Goal: Check status: Check status

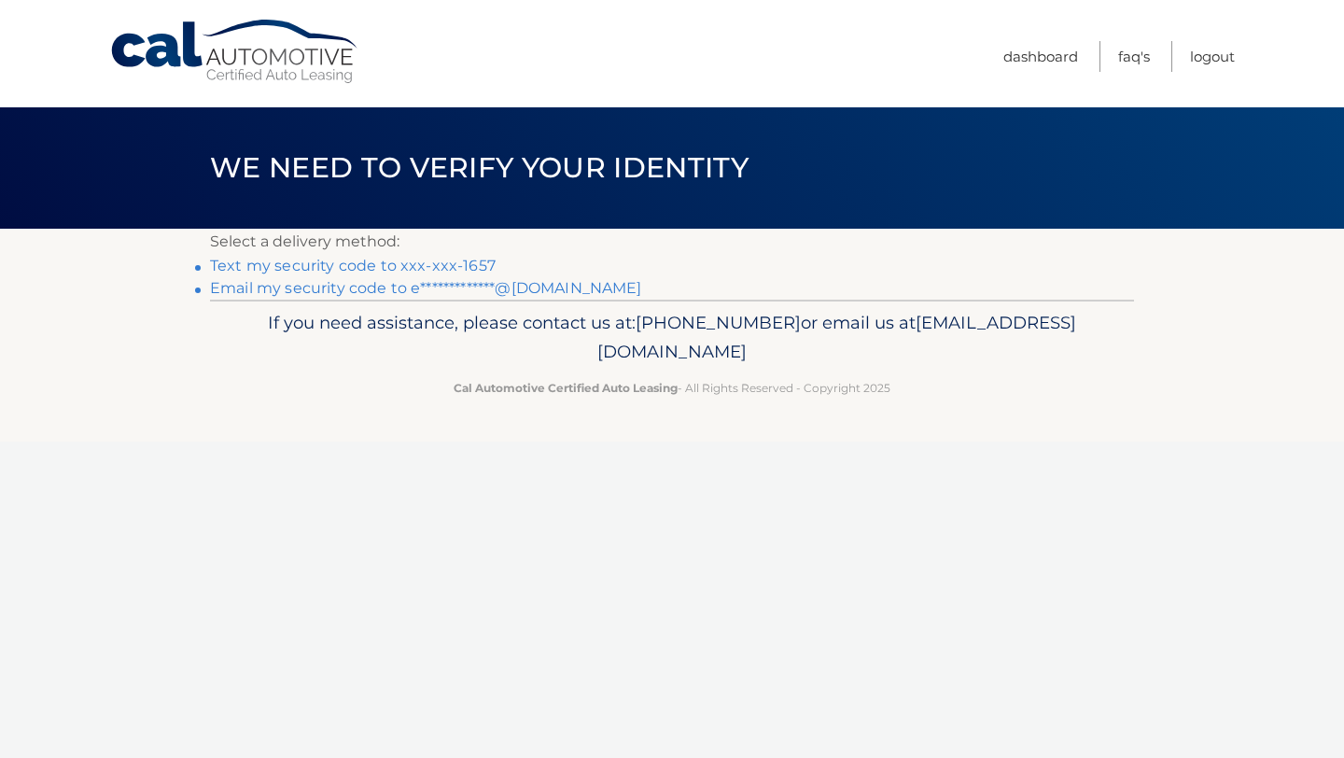
click at [371, 272] on link "Text my security code to xxx-xxx-1657" at bounding box center [353, 266] width 286 height 18
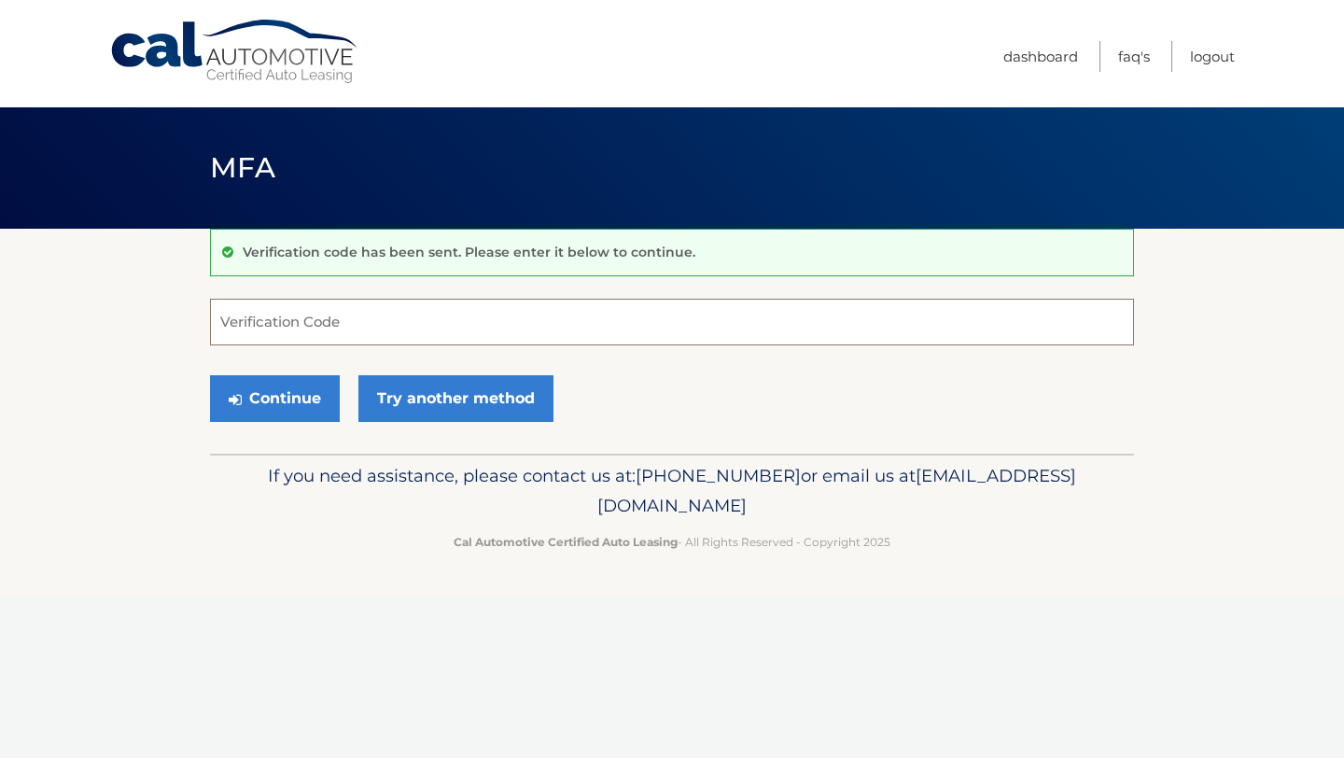
click at [363, 331] on input "Verification Code" at bounding box center [672, 322] width 924 height 47
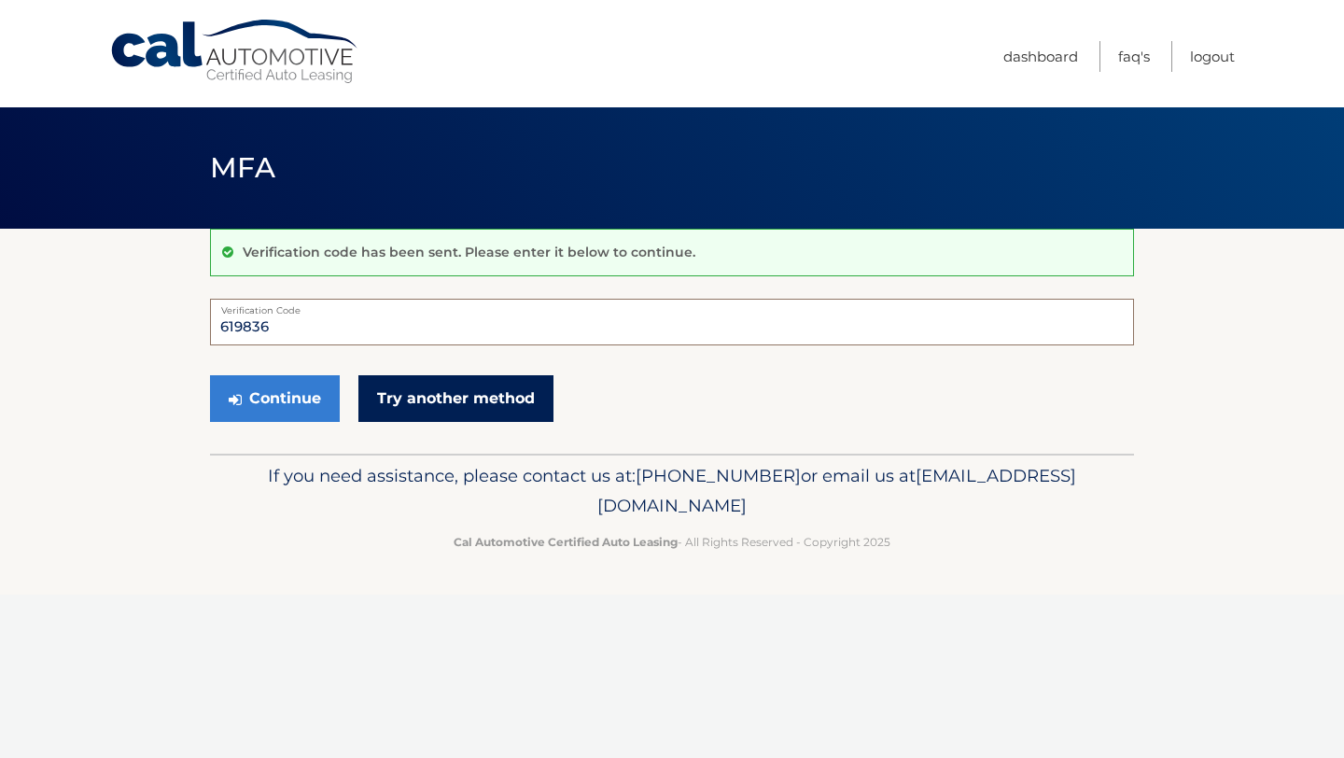
type input "619836"
click at [456, 402] on link "Try another method" at bounding box center [455, 398] width 195 height 47
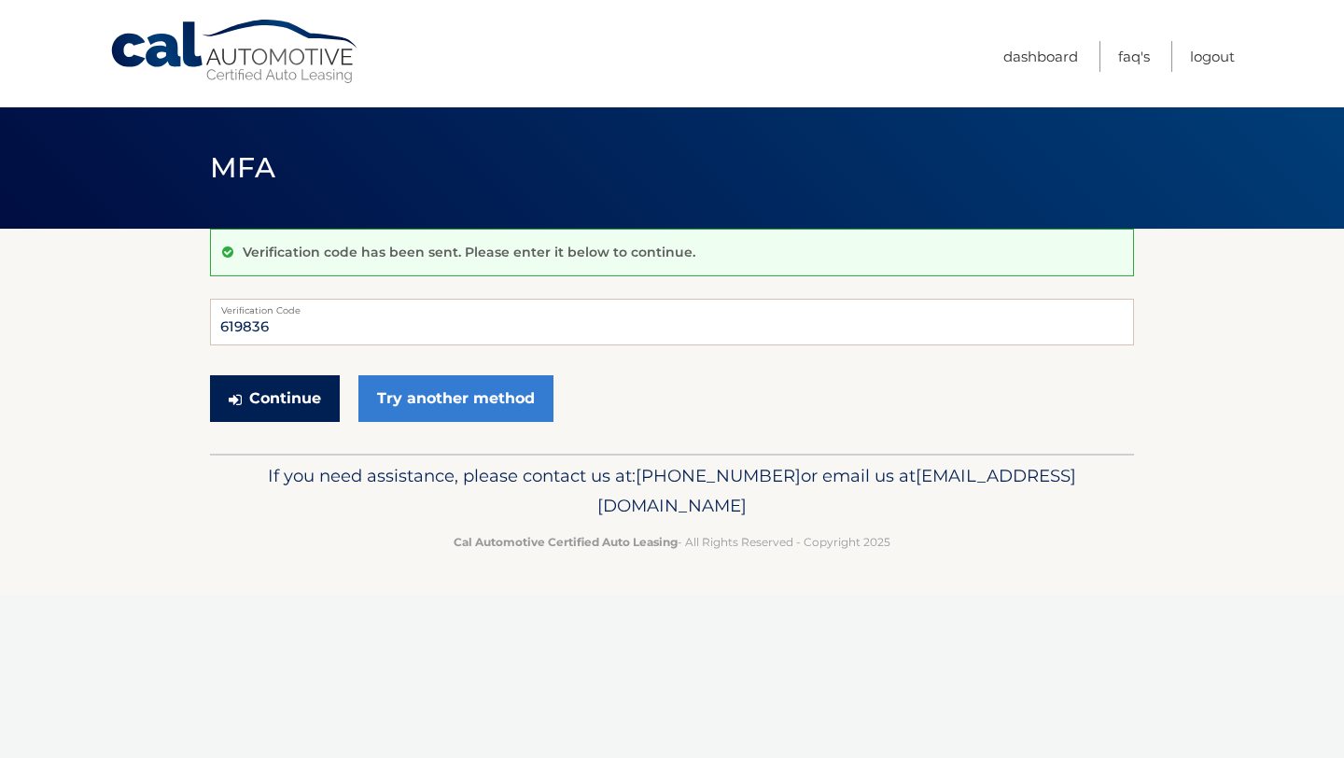
click at [282, 411] on button "Continue" at bounding box center [275, 398] width 130 height 47
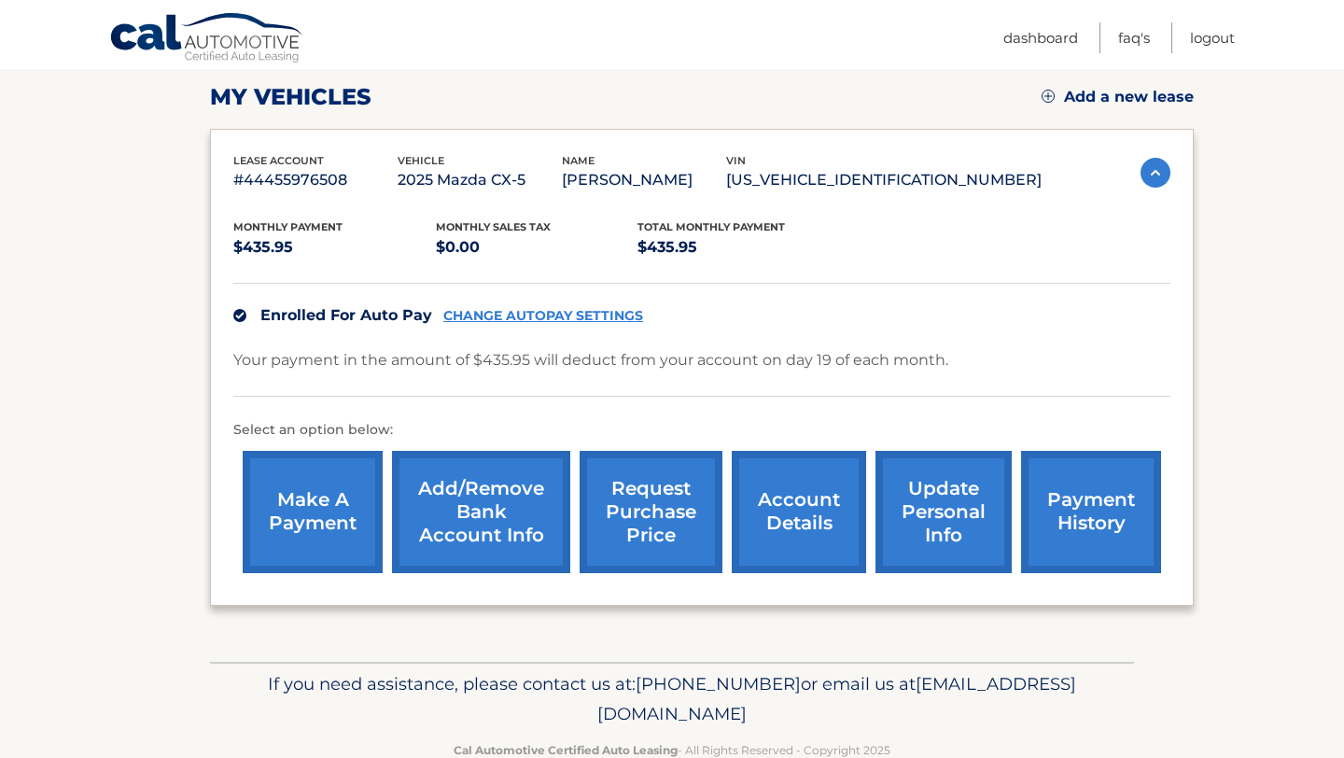
scroll to position [302, 0]
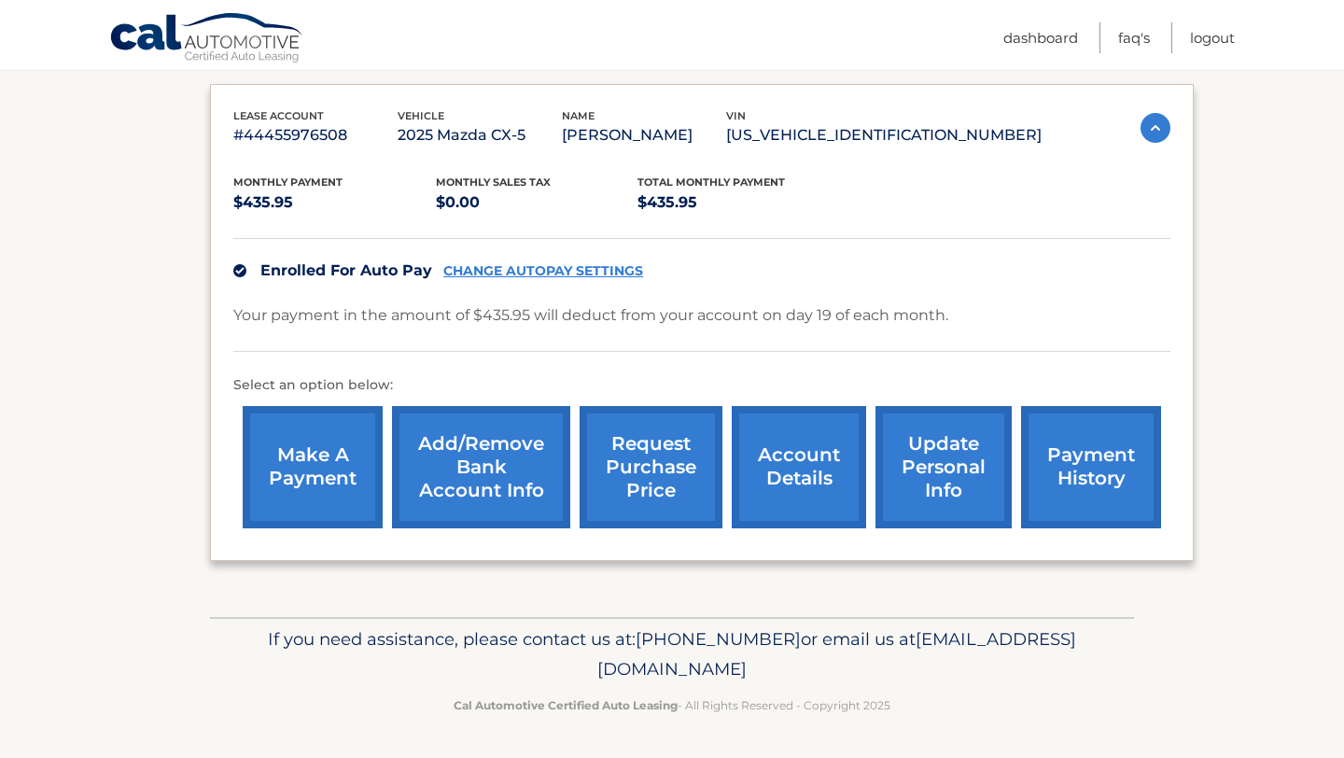
click at [1096, 485] on link "payment history" at bounding box center [1091, 467] width 140 height 122
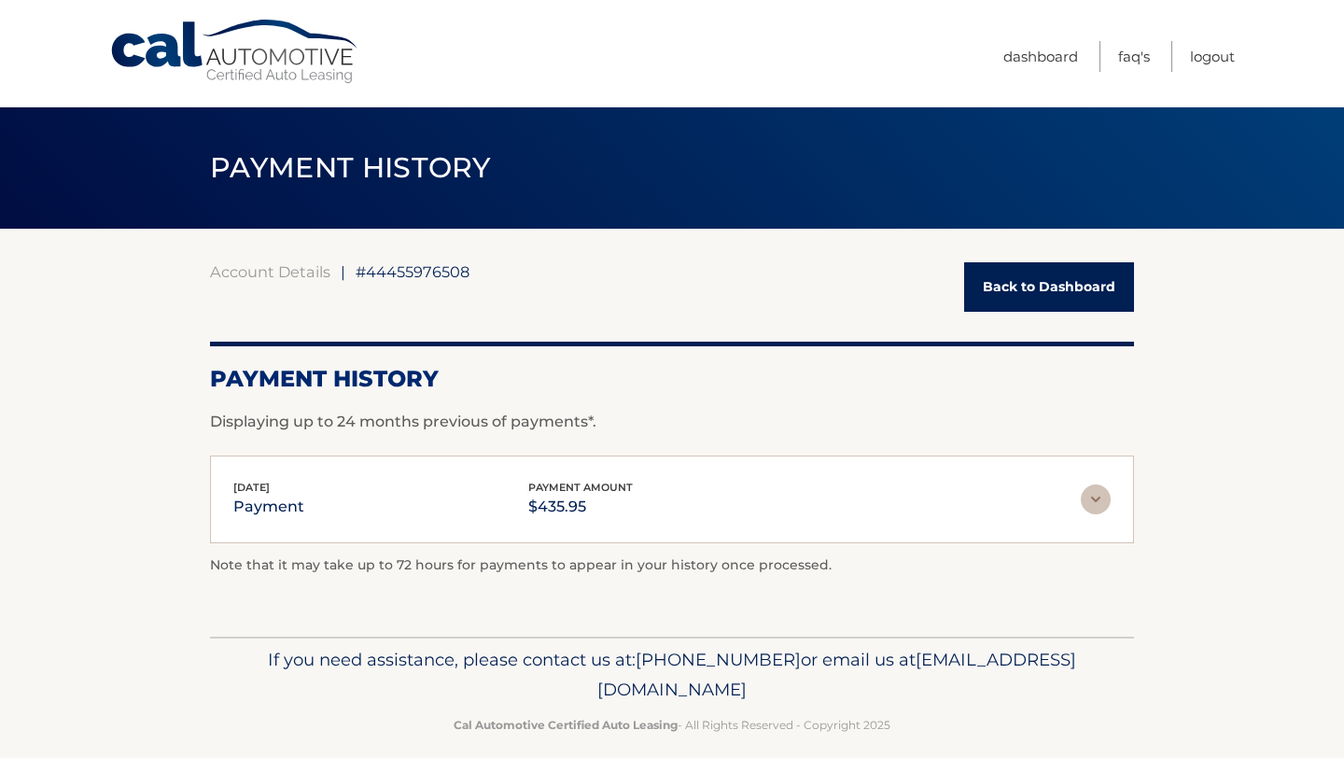
scroll to position [20, 0]
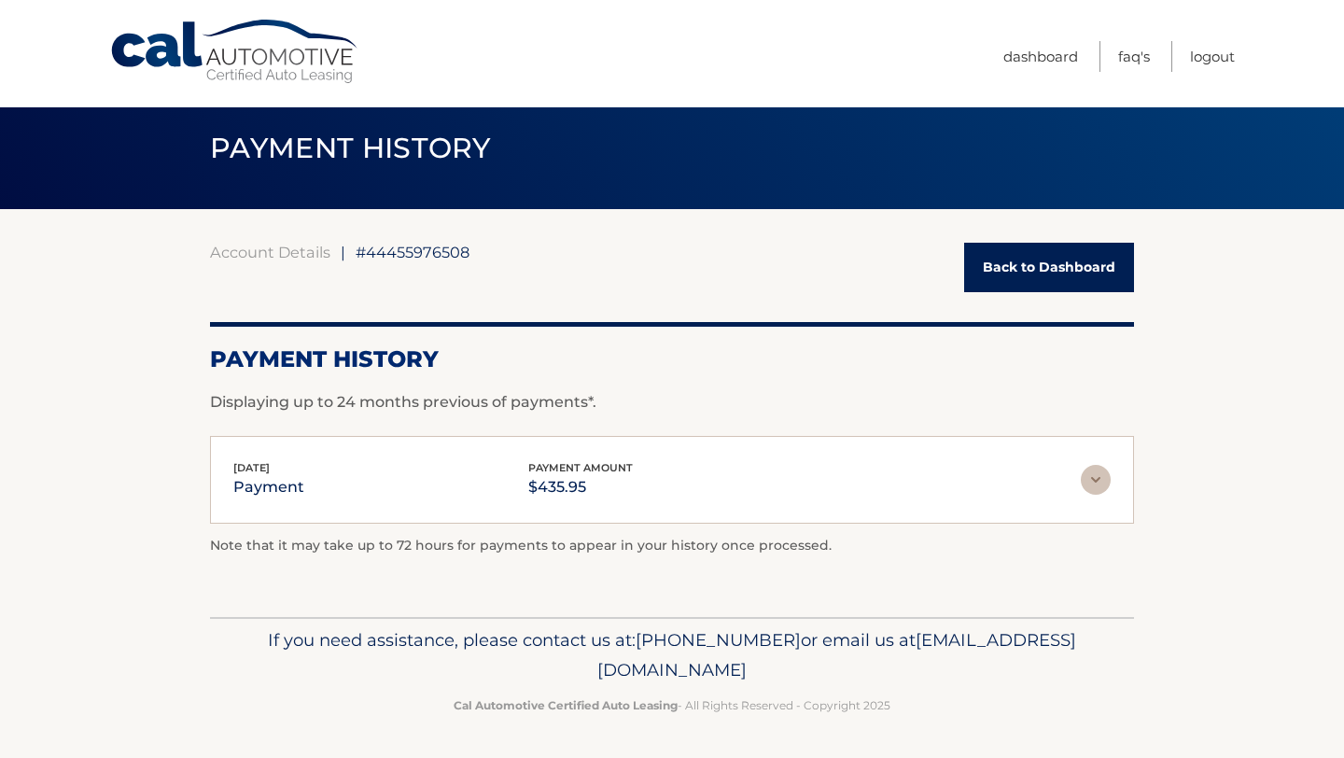
click at [1098, 482] on img at bounding box center [1096, 480] width 30 height 30
